Goal: Information Seeking & Learning: Find specific fact

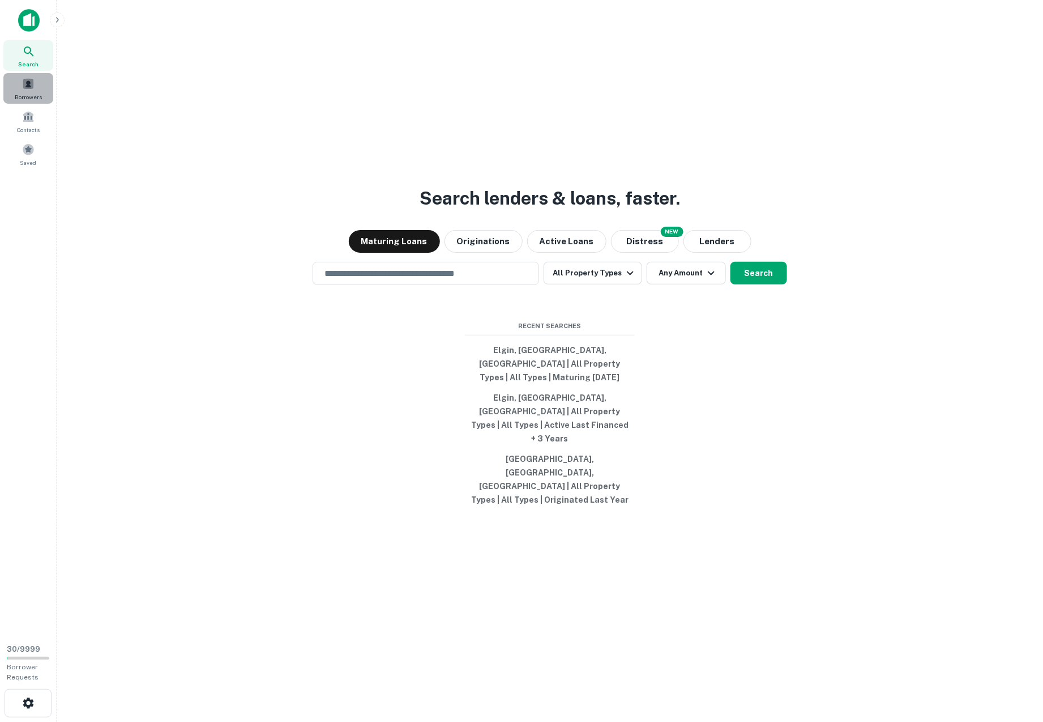
click at [29, 91] on div "Borrowers" at bounding box center [28, 88] width 50 height 31
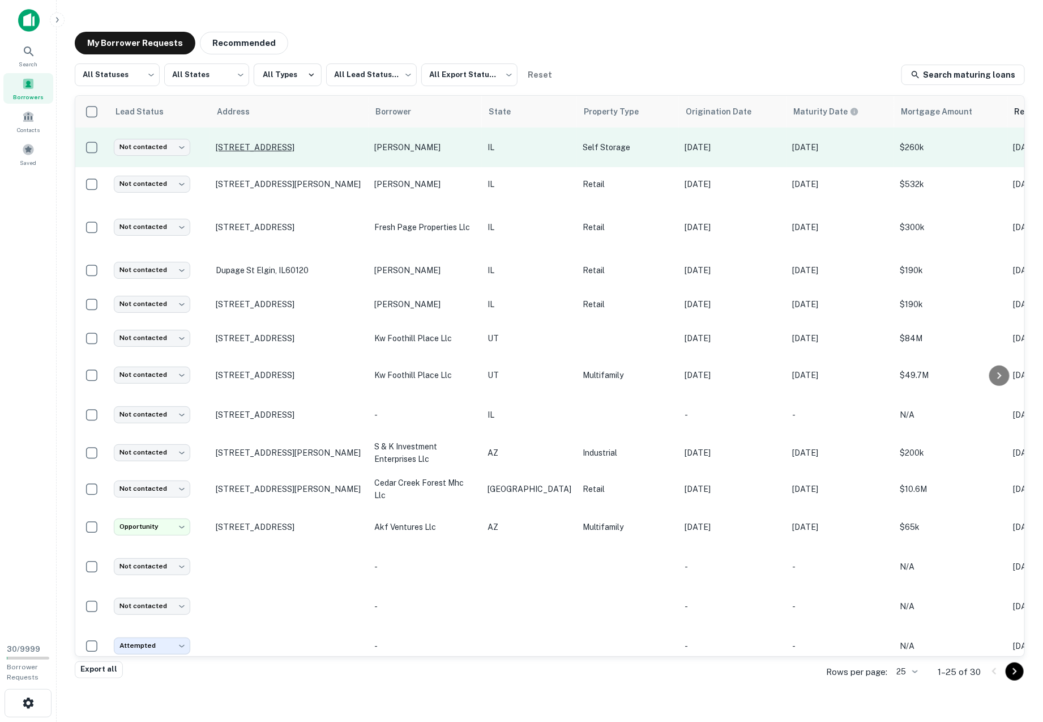
click at [266, 146] on p "[STREET_ADDRESS]" at bounding box center [289, 147] width 147 height 10
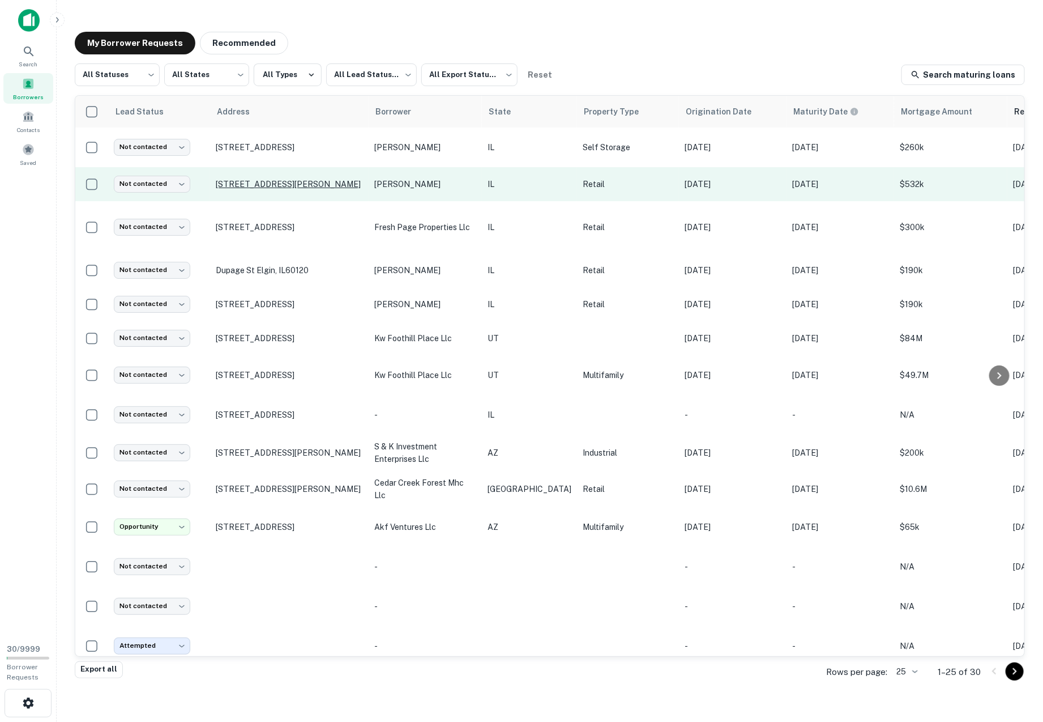
click at [259, 180] on p "[STREET_ADDRESS][PERSON_NAME]" at bounding box center [289, 184] width 147 height 10
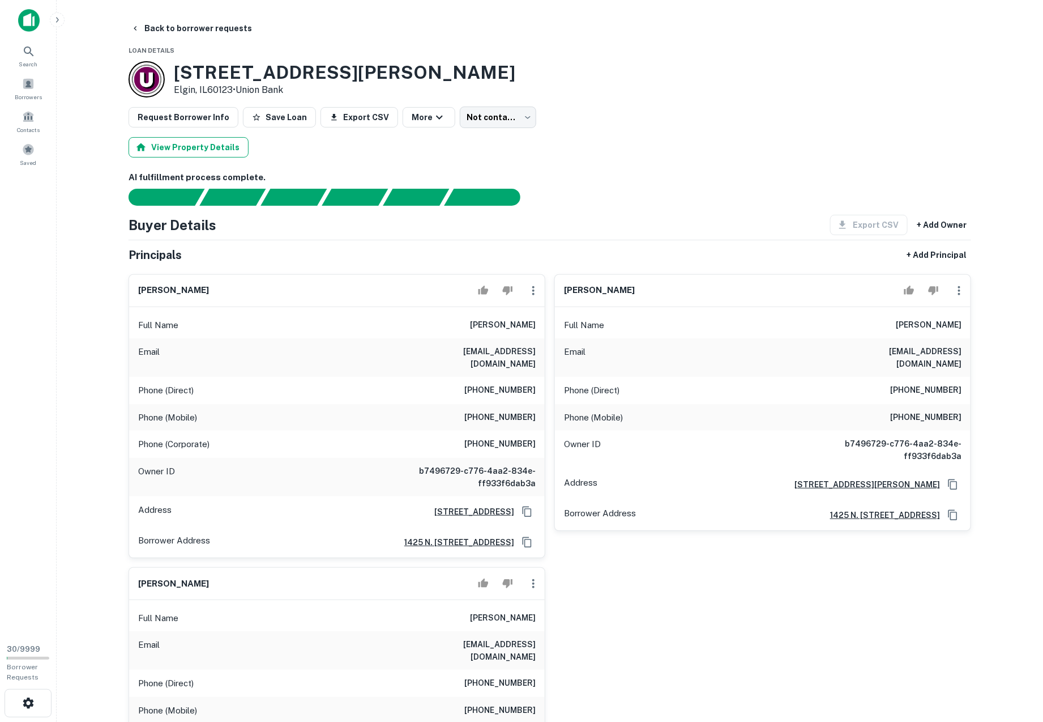
click at [202, 155] on button "View Property Details" at bounding box center [189, 147] width 120 height 20
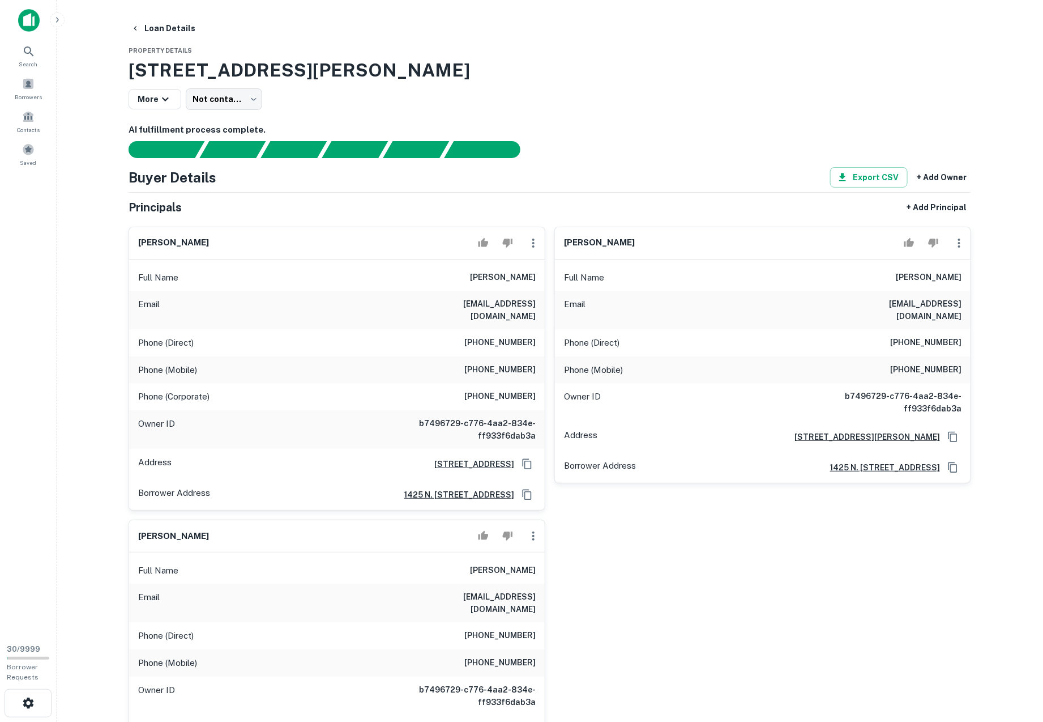
click at [147, 66] on h3 "[STREET_ADDRESS][PERSON_NAME]" at bounding box center [550, 70] width 843 height 27
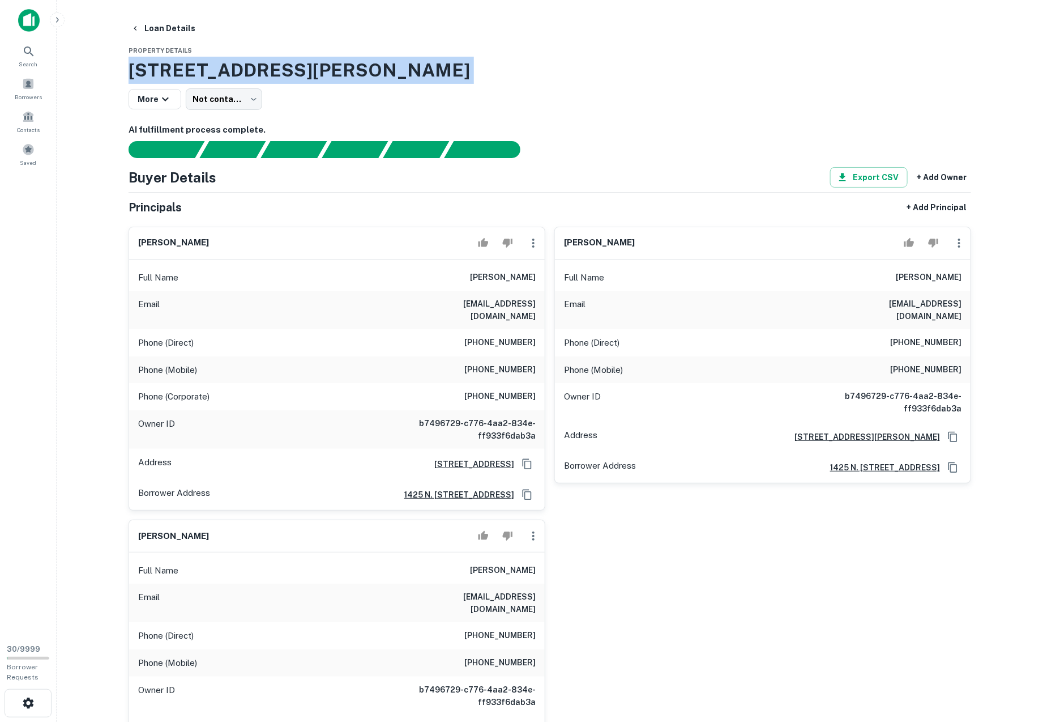
click at [147, 66] on h3 "[STREET_ADDRESS][PERSON_NAME]" at bounding box center [550, 70] width 843 height 27
copy div "[STREET_ADDRESS][PERSON_NAME] More"
